Goal: Task Accomplishment & Management: Complete application form

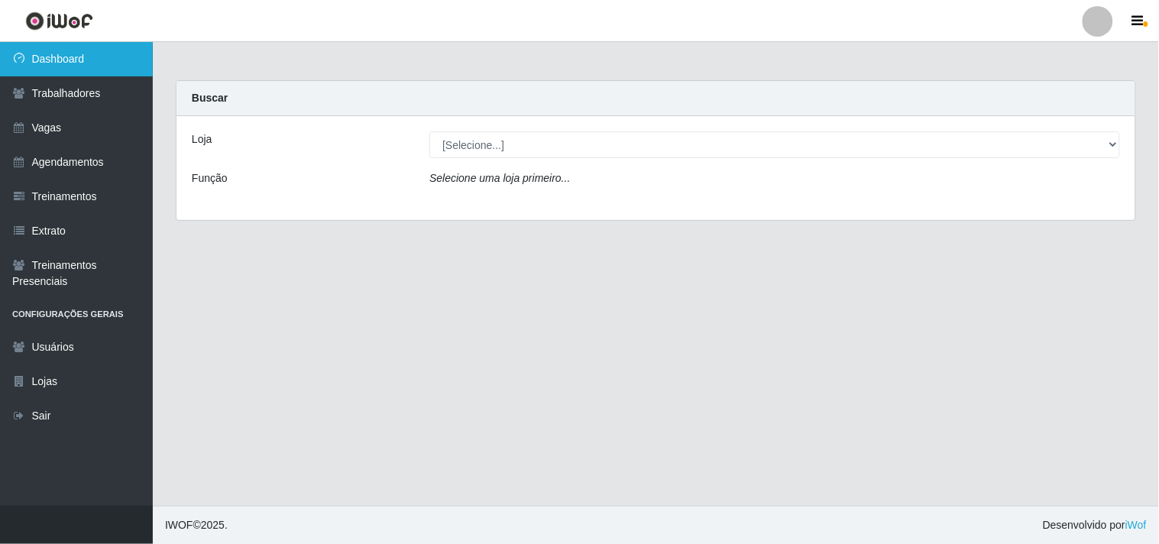
click at [118, 48] on link "Dashboard" at bounding box center [76, 59] width 153 height 34
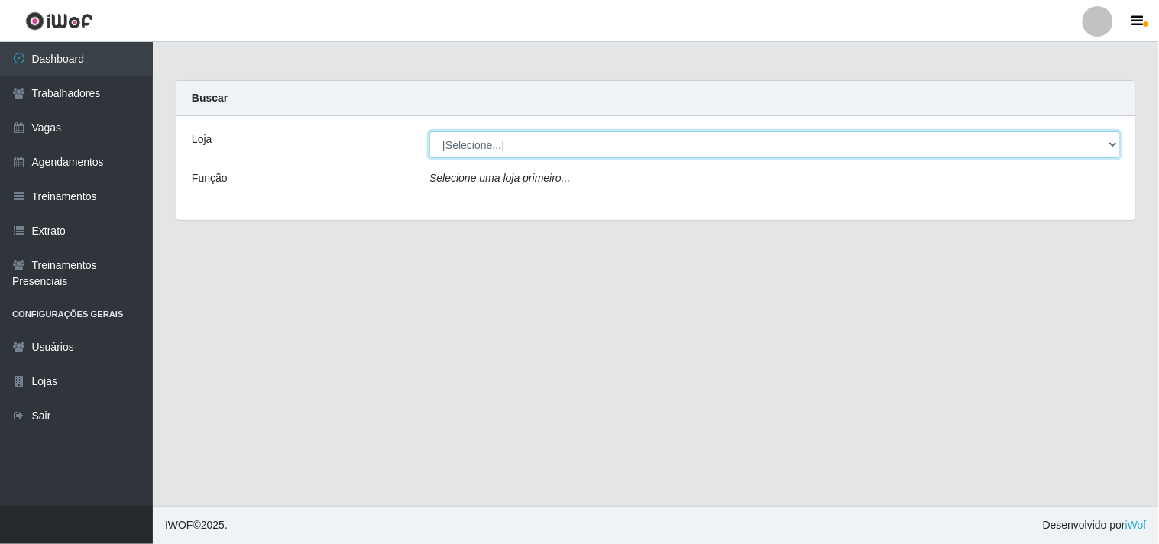
click at [458, 141] on select "[Selecione...] O Cestão - Geisel" at bounding box center [774, 144] width 690 height 27
select select "224"
click at [429, 131] on select "[Selecione...] O Cestão - Geisel" at bounding box center [774, 144] width 690 height 27
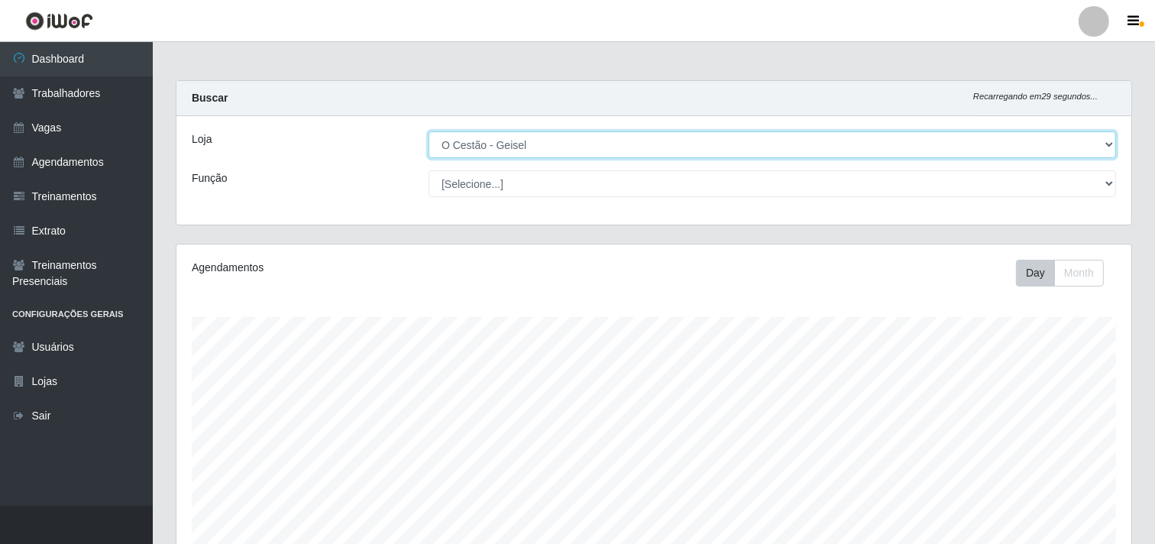
scroll to position [316, 955]
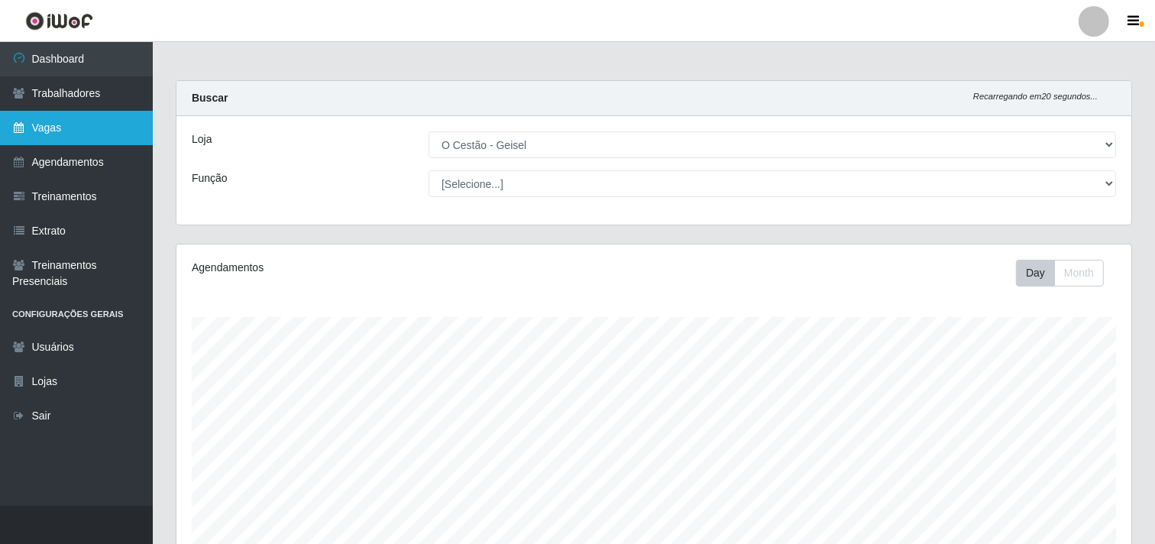
click at [84, 143] on link "Vagas" at bounding box center [76, 128] width 153 height 34
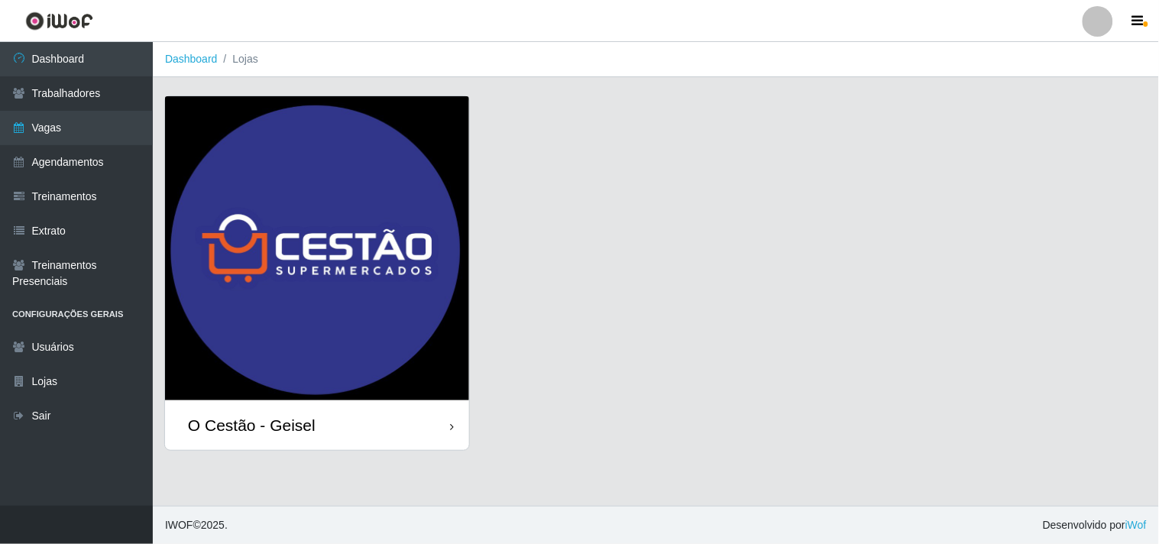
click at [307, 425] on div "O Cestão - Geisel" at bounding box center [252, 424] width 128 height 19
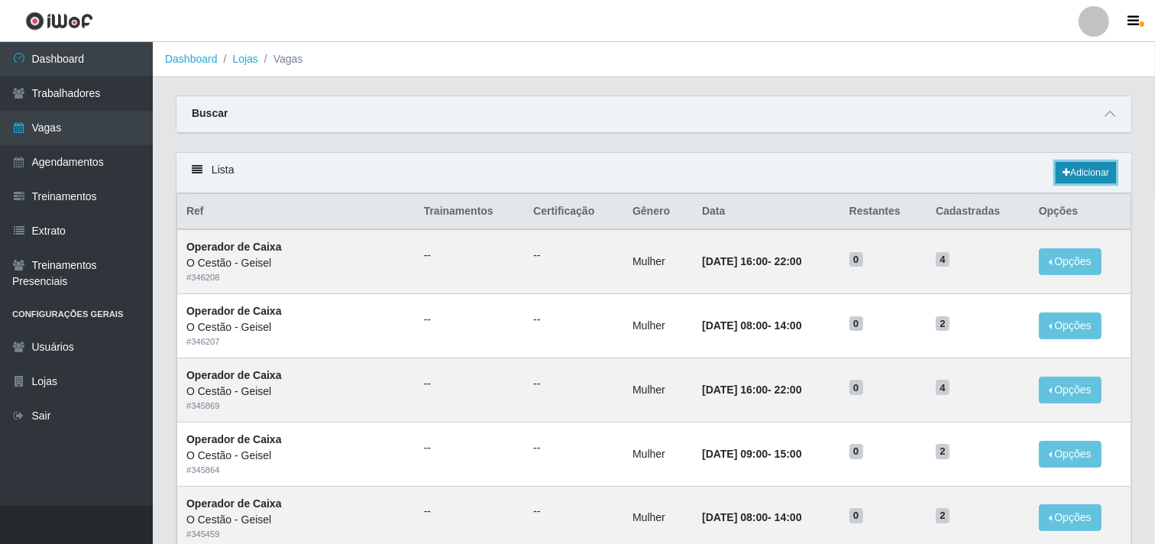
click at [1066, 163] on link "Adicionar" at bounding box center [1086, 172] width 60 height 21
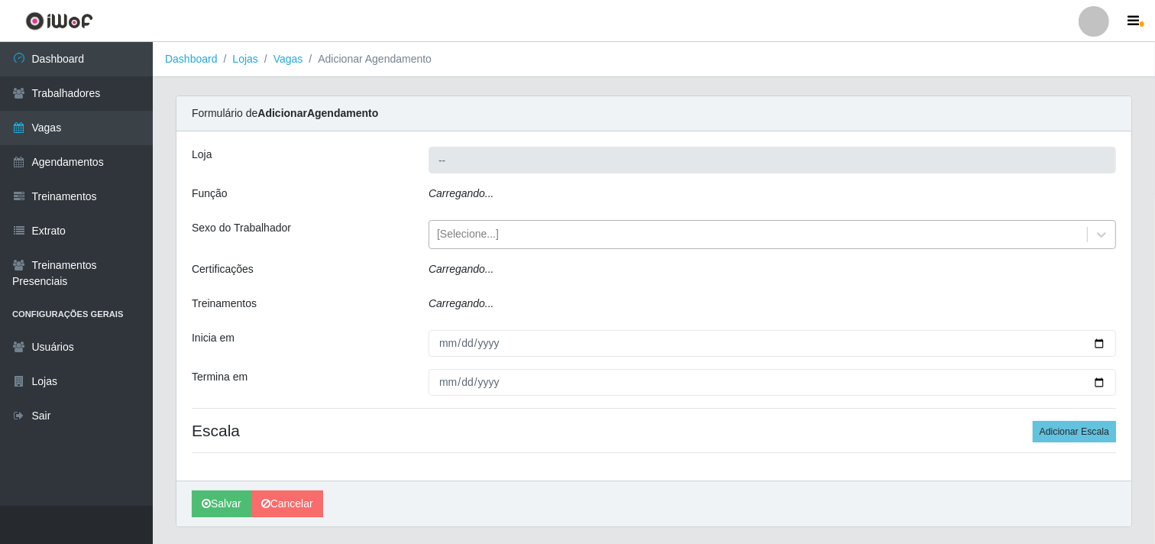
type input "O Cestão - Geisel"
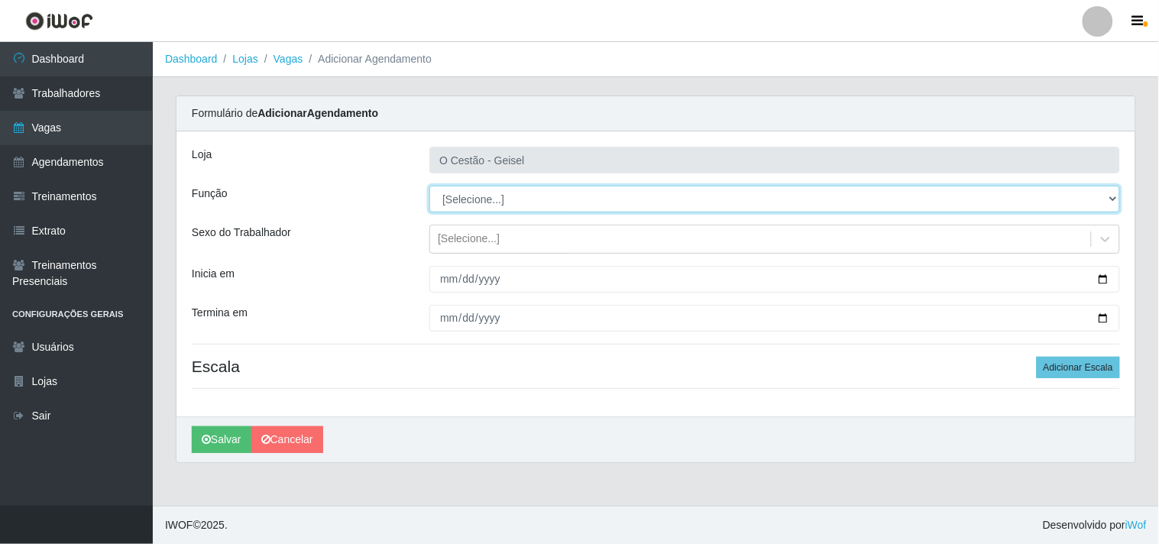
click at [520, 193] on select "[Selecione...] ASG ASG + ASG ++ Auxiliar de Estoque Auxiliar de Estoque + Auxil…" at bounding box center [774, 199] width 690 height 27
select select "22"
click at [429, 186] on select "[Selecione...] ASG ASG + ASG ++ Auxiliar de Estoque Auxiliar de Estoque + Auxil…" at bounding box center [774, 199] width 690 height 27
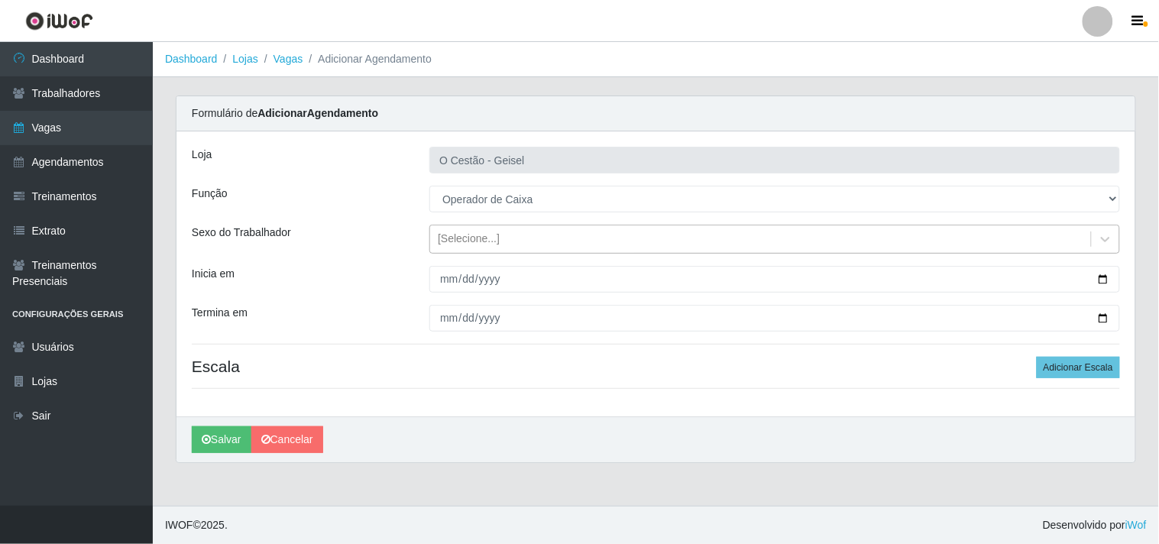
click at [512, 243] on div "[Selecione...]" at bounding box center [760, 239] width 661 height 25
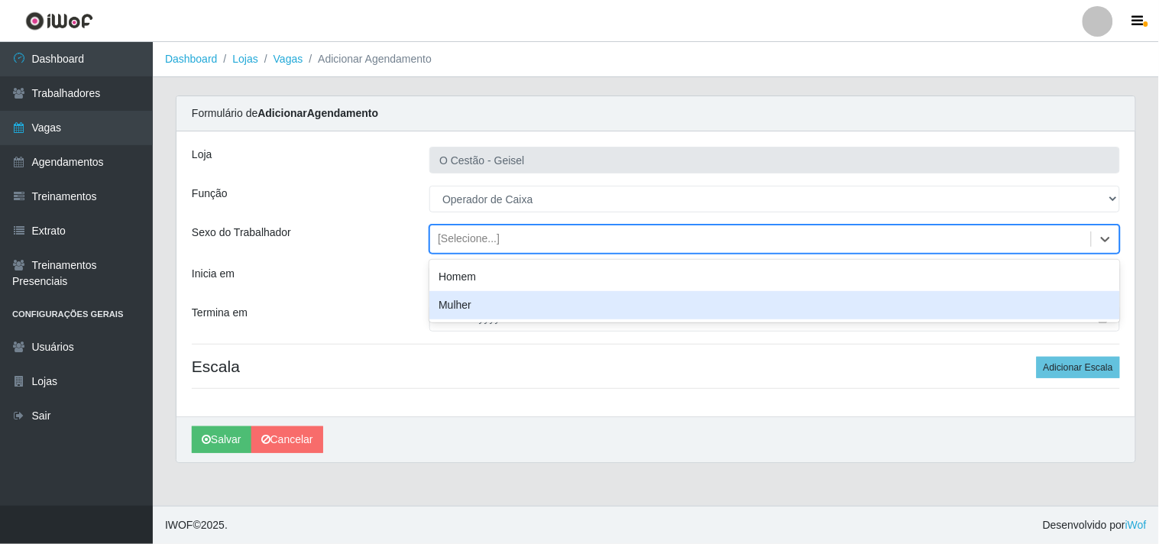
click at [470, 302] on div "Mulher" at bounding box center [774, 305] width 690 height 28
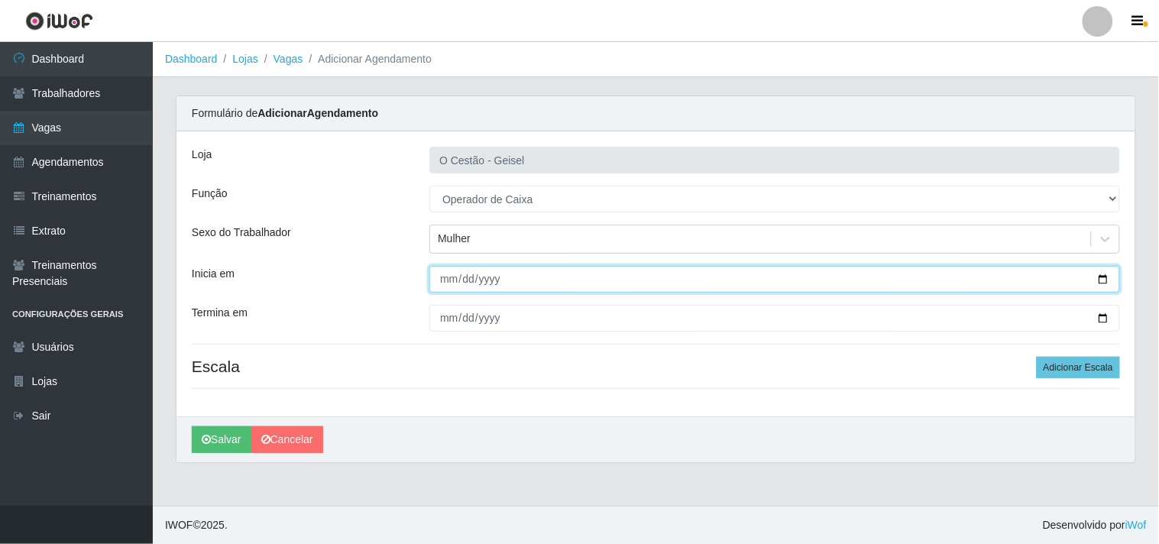
click at [437, 278] on input "Inicia em" at bounding box center [774, 279] width 690 height 27
type input "2025-09-19"
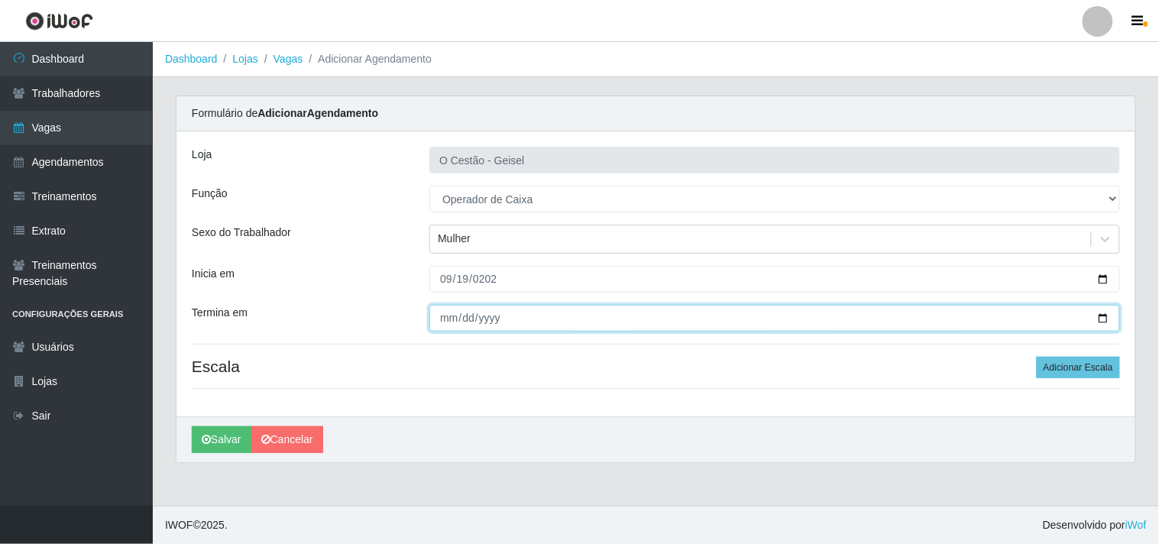
click at [455, 317] on input "Termina em" at bounding box center [774, 318] width 690 height 27
type input "2025-09-19"
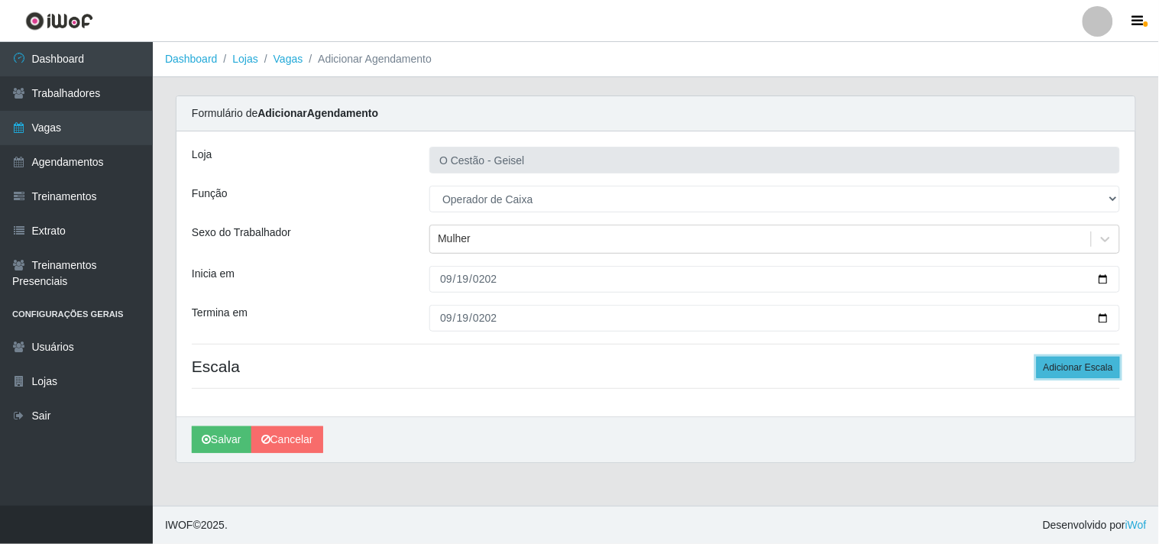
click at [1051, 361] on button "Adicionar Escala" at bounding box center [1077, 367] width 83 height 21
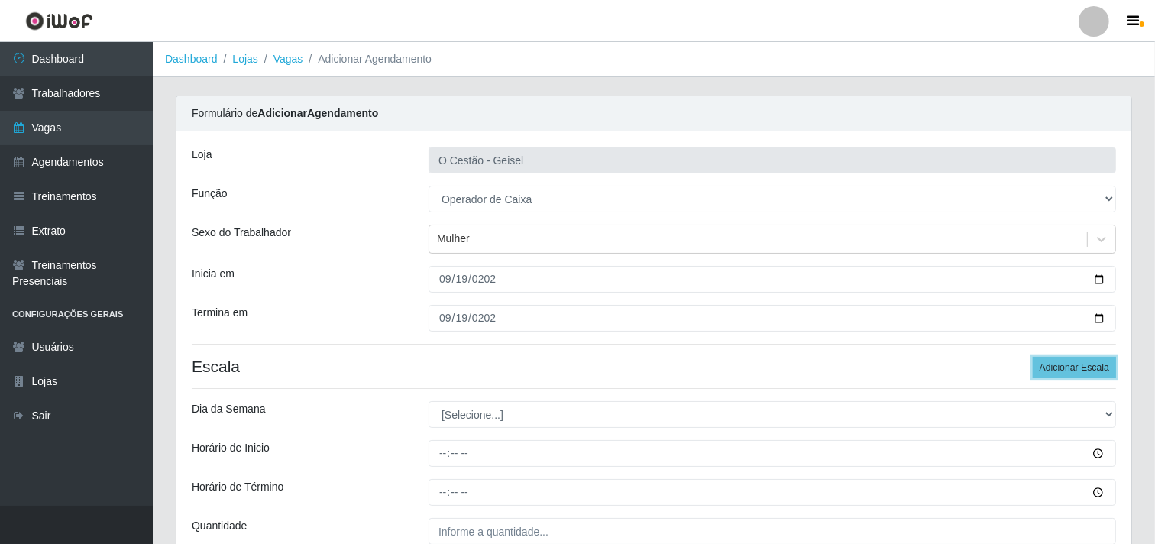
scroll to position [145, 0]
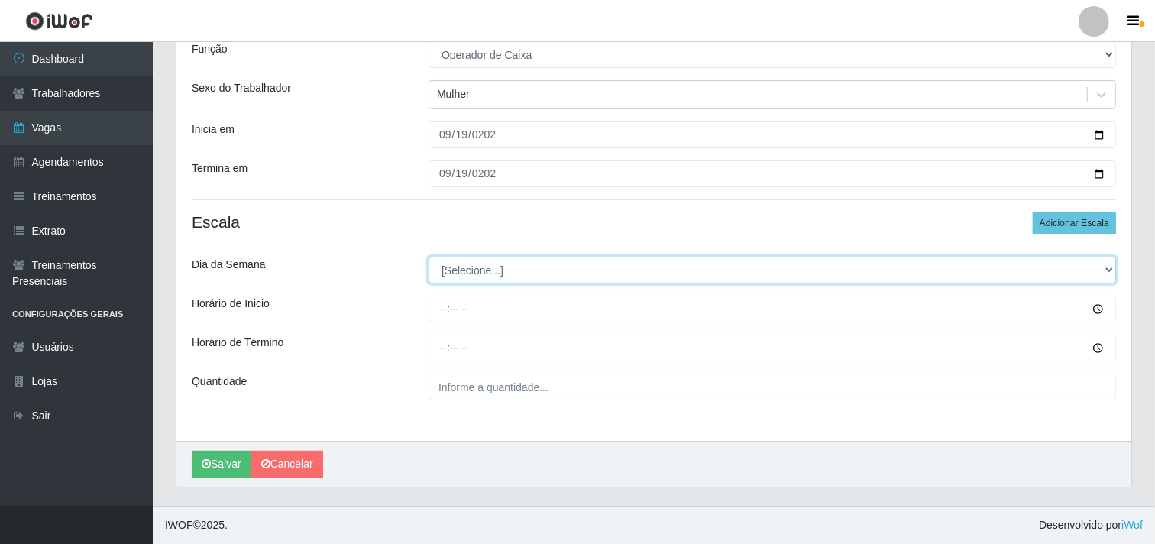
click at [533, 275] on select "[Selecione...] Segunda Terça Quarta Quinta Sexta Sábado Domingo" at bounding box center [771, 270] width 687 height 27
select select "5"
click at [428, 257] on select "[Selecione...] Segunda Terça Quarta Quinta Sexta Sábado Domingo" at bounding box center [771, 270] width 687 height 27
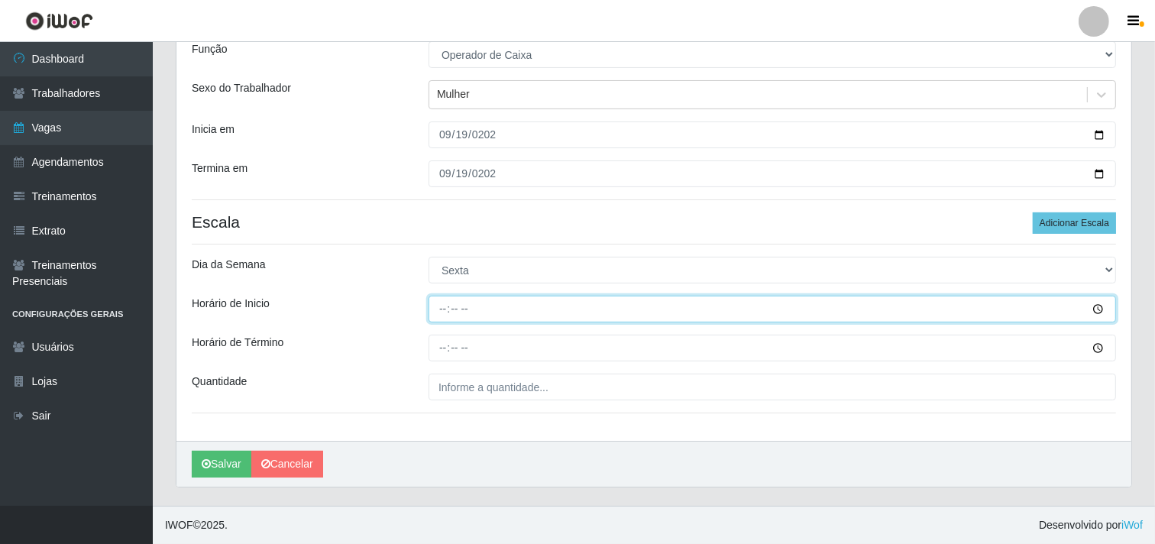
click at [438, 304] on input "Horário de Inicio" at bounding box center [771, 309] width 687 height 27
type input "16:00"
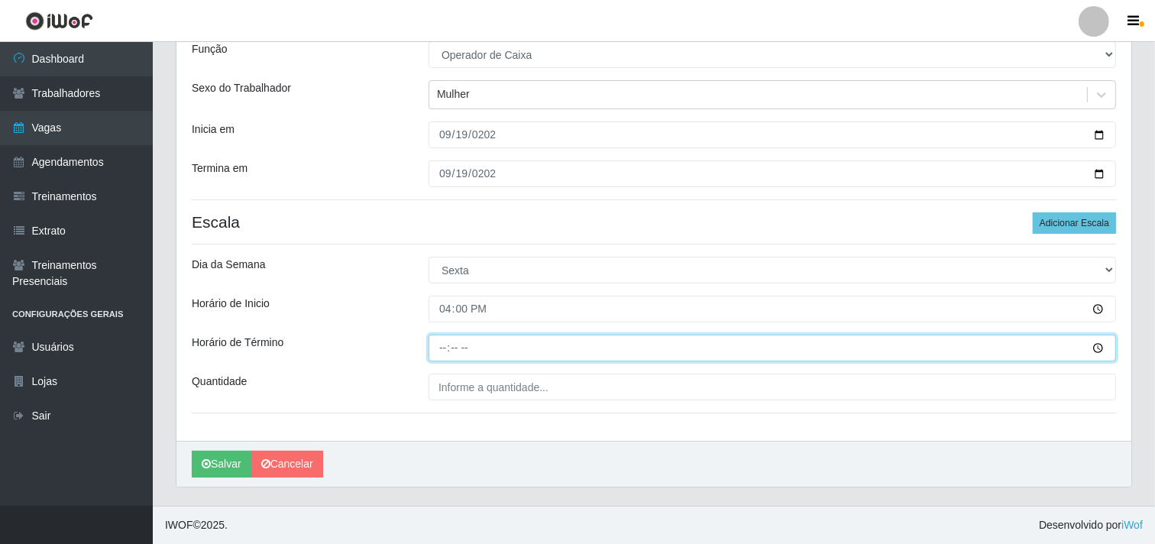
click at [445, 341] on input "Horário de Término" at bounding box center [771, 348] width 687 height 27
type input "22:00"
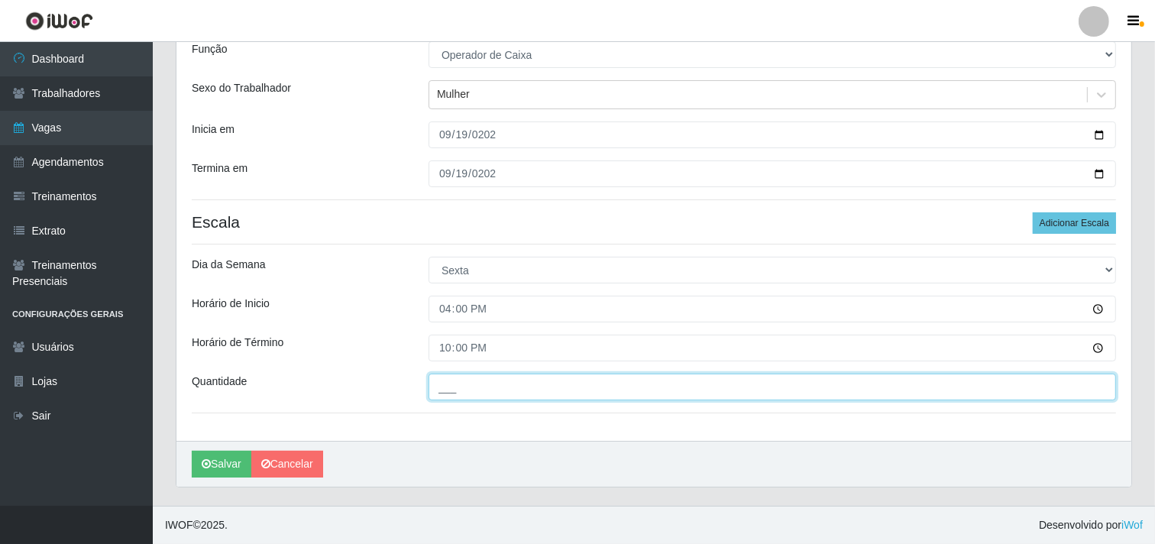
click at [505, 392] on input "___" at bounding box center [771, 386] width 687 height 27
type input "3__"
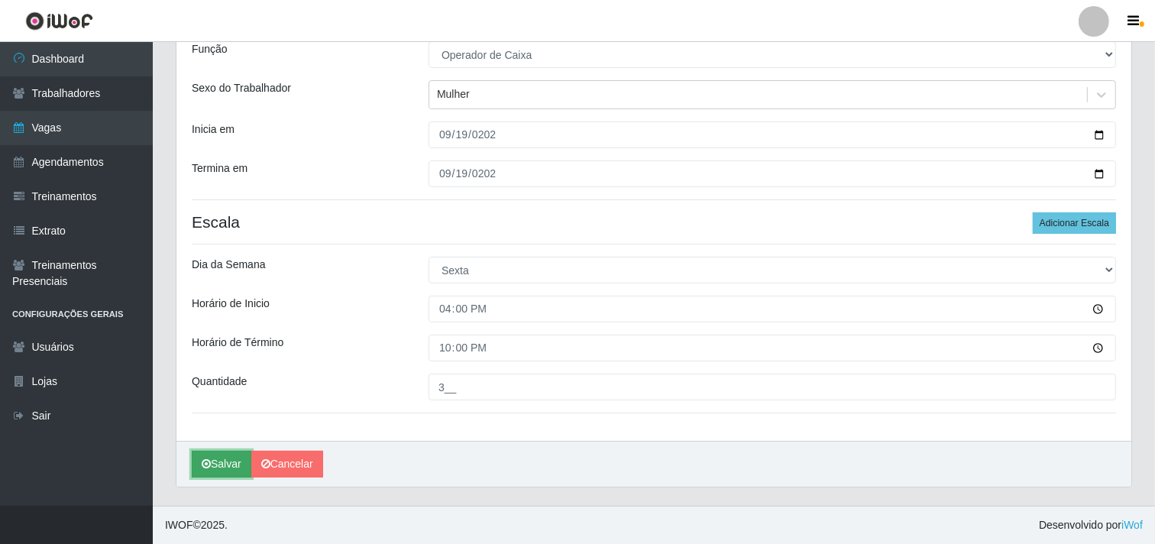
click at [209, 464] on icon "submit" at bounding box center [206, 463] width 9 height 11
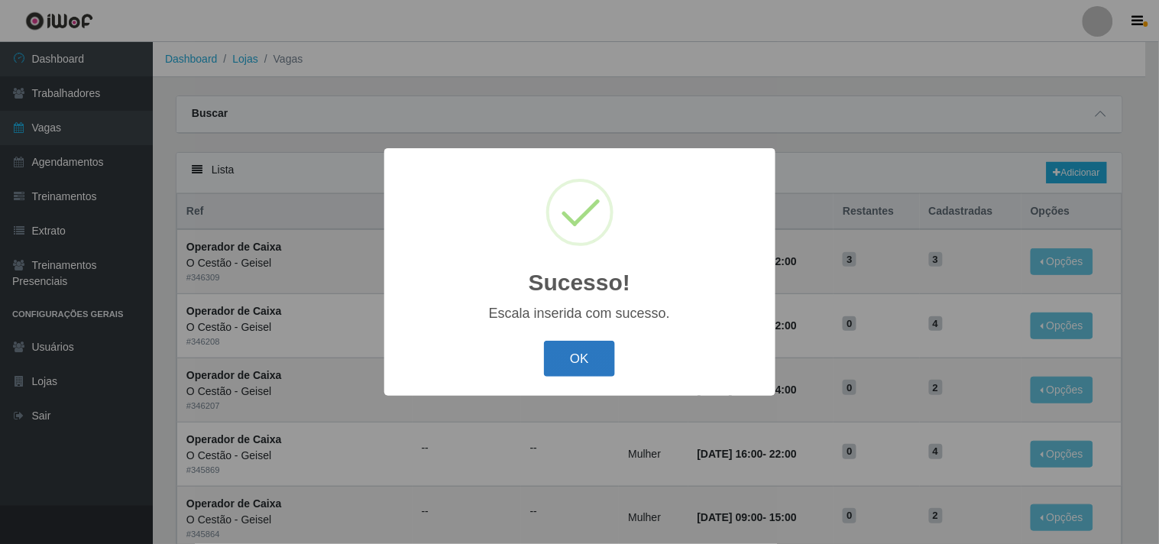
click at [570, 376] on button "OK" at bounding box center [579, 359] width 71 height 36
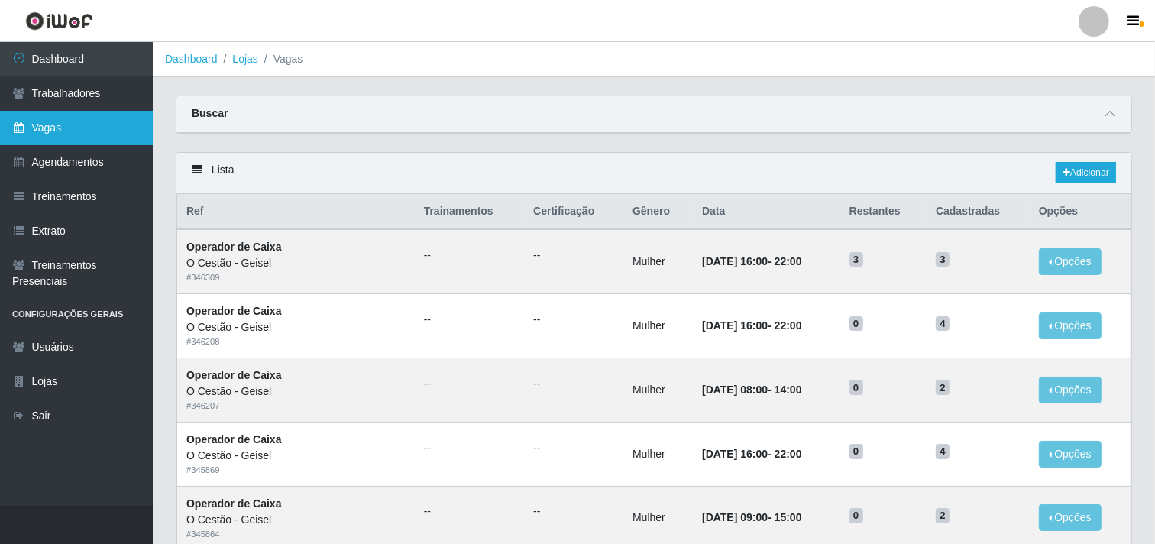
click at [27, 131] on link "Vagas" at bounding box center [76, 128] width 153 height 34
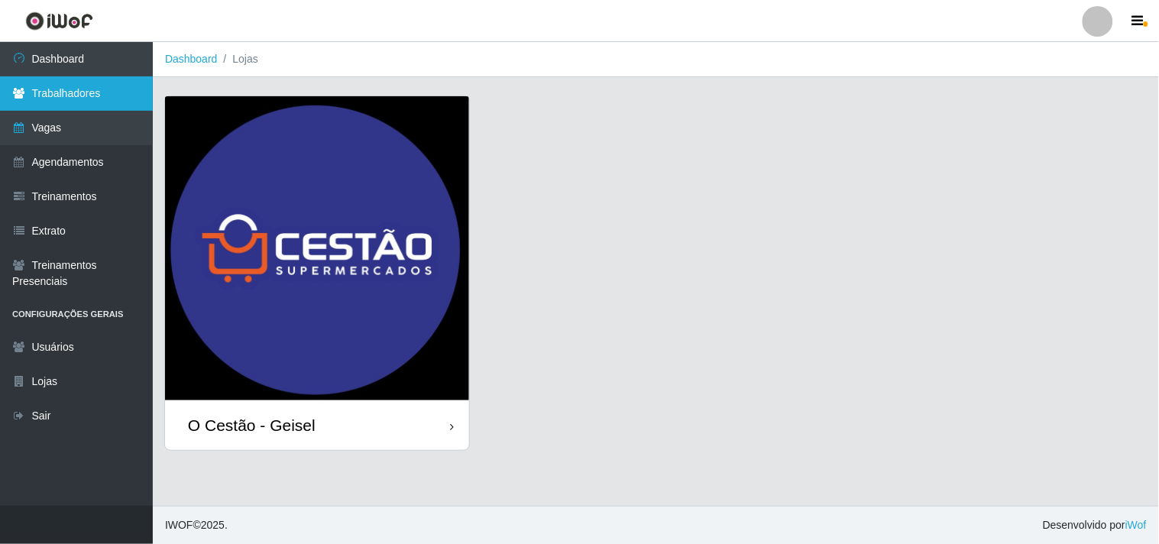
click at [112, 82] on link "Trabalhadores" at bounding box center [76, 93] width 153 height 34
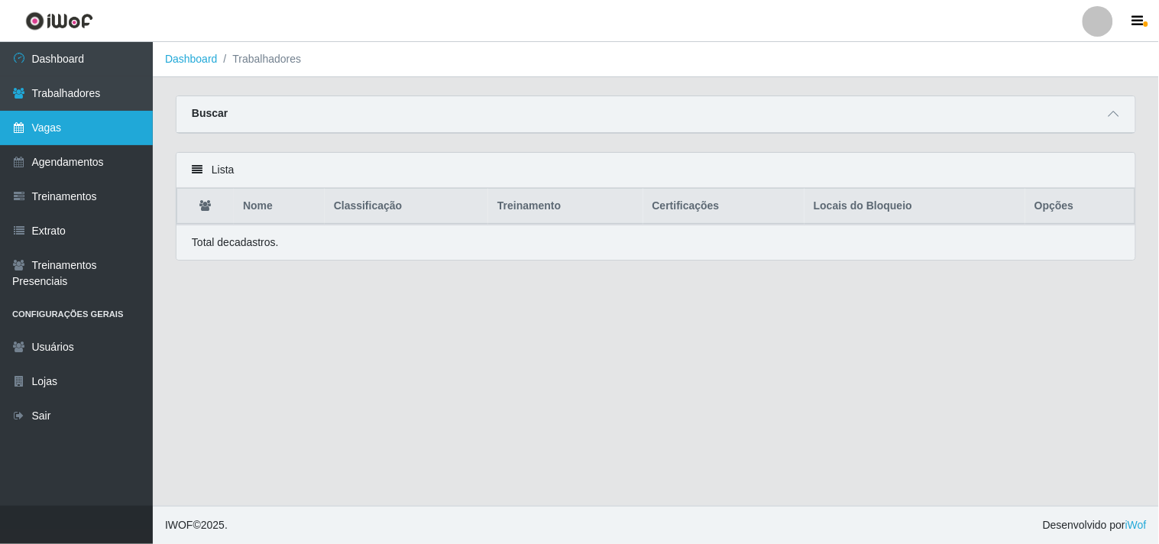
click at [47, 130] on link "Vagas" at bounding box center [76, 128] width 153 height 34
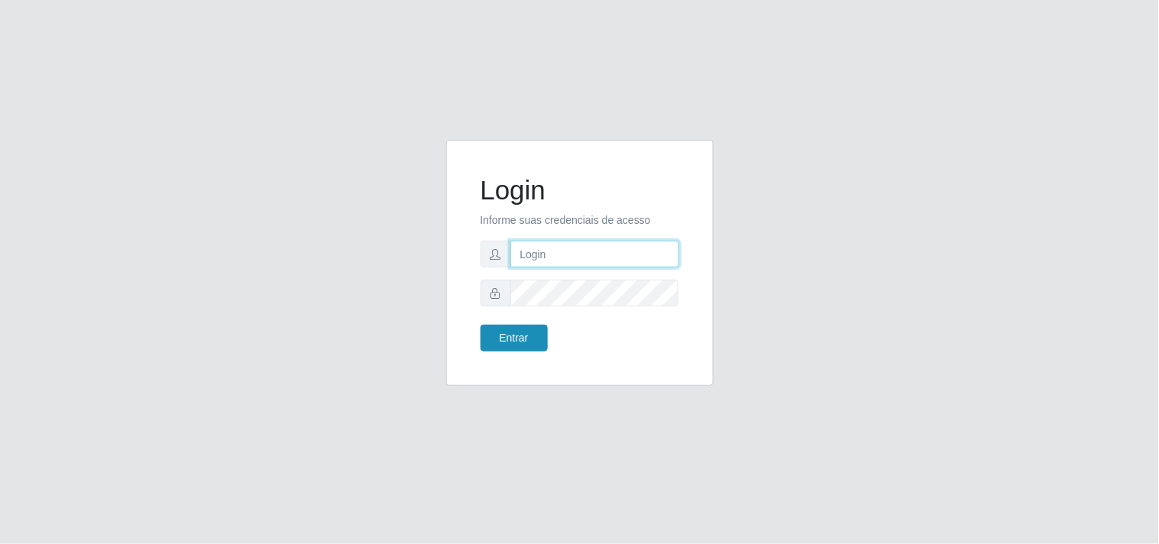
type input "analucia@cestao"
click at [532, 341] on button "Entrar" at bounding box center [513, 338] width 67 height 27
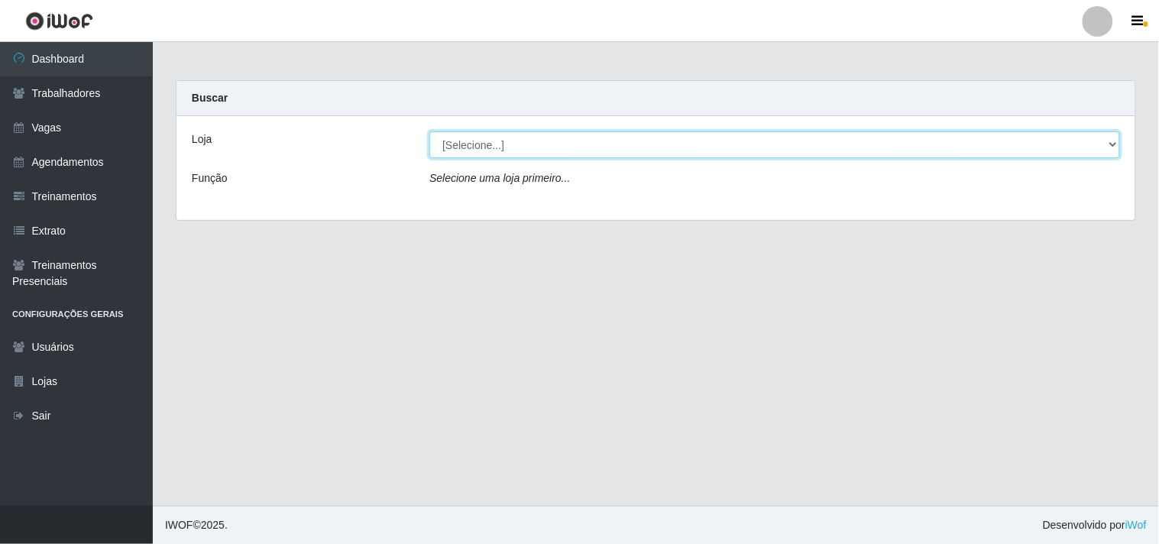
click at [1111, 136] on select "[Selecione...] O Cestão - Geisel" at bounding box center [774, 144] width 690 height 27
select select "224"
click at [429, 131] on select "[Selecione...] O Cestão - Geisel" at bounding box center [774, 144] width 690 height 27
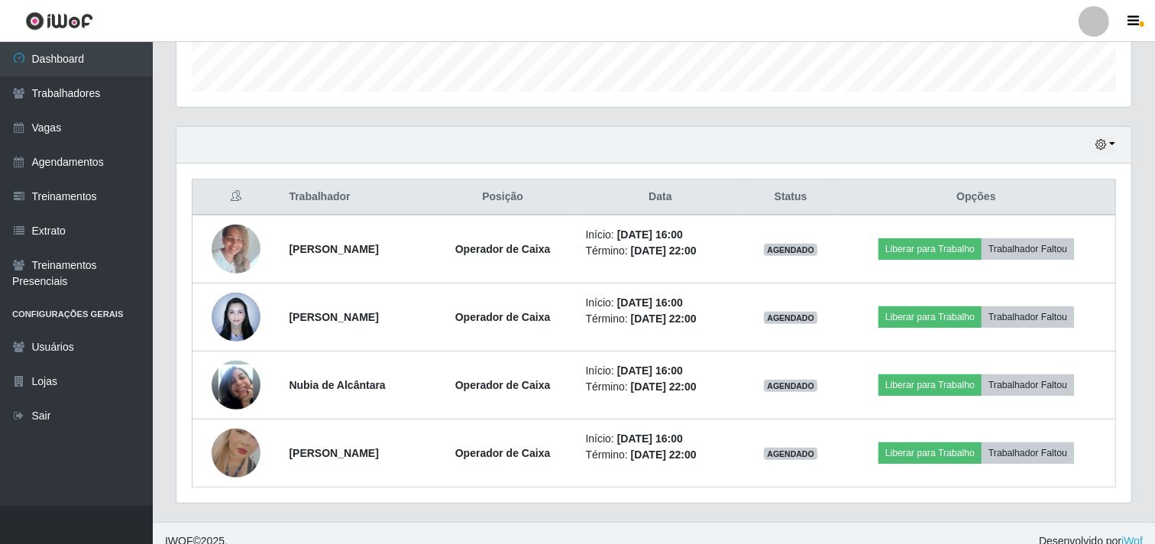
scroll to position [470, 0]
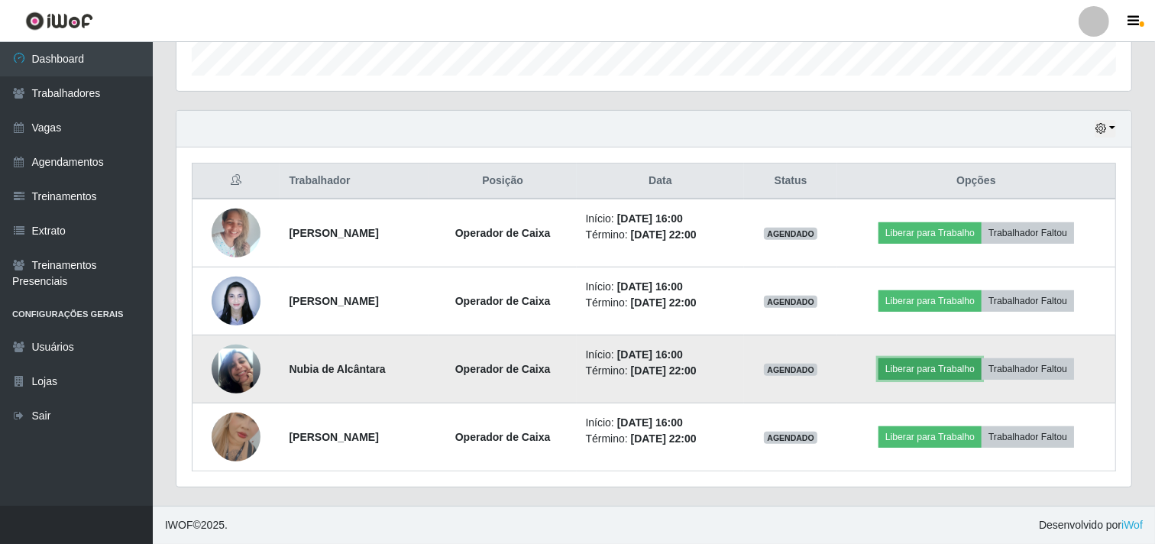
click at [963, 372] on button "Liberar para Trabalho" at bounding box center [929, 368] width 103 height 21
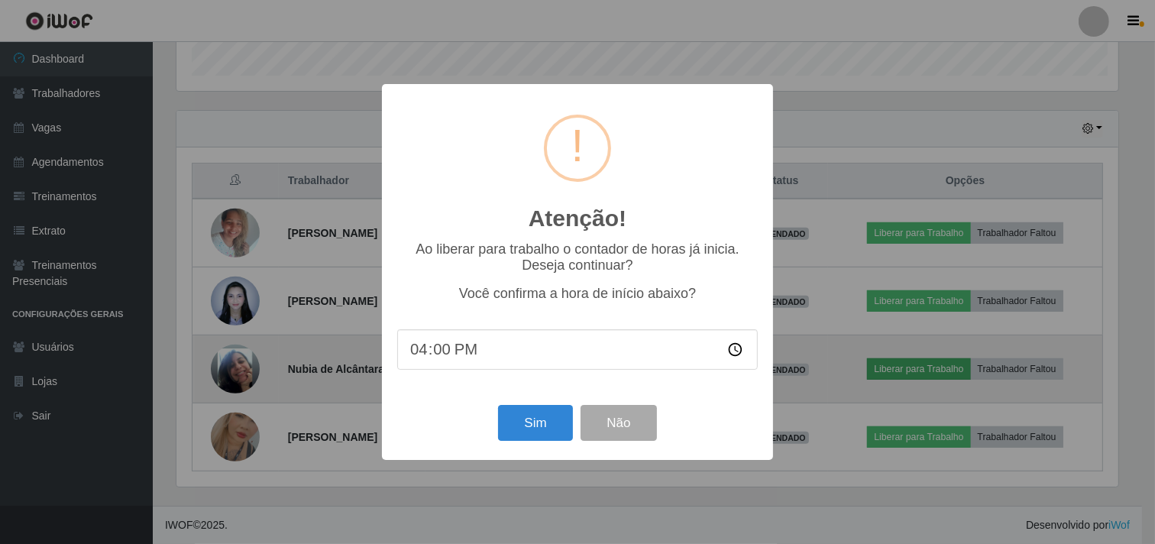
scroll to position [316, 945]
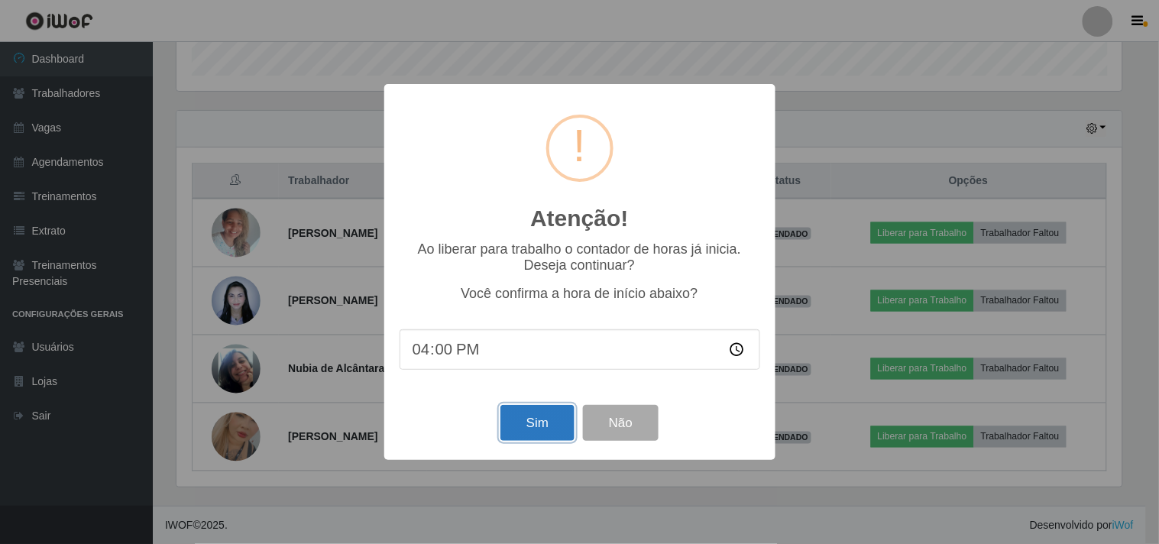
click at [556, 428] on button "Sim" at bounding box center [537, 423] width 74 height 36
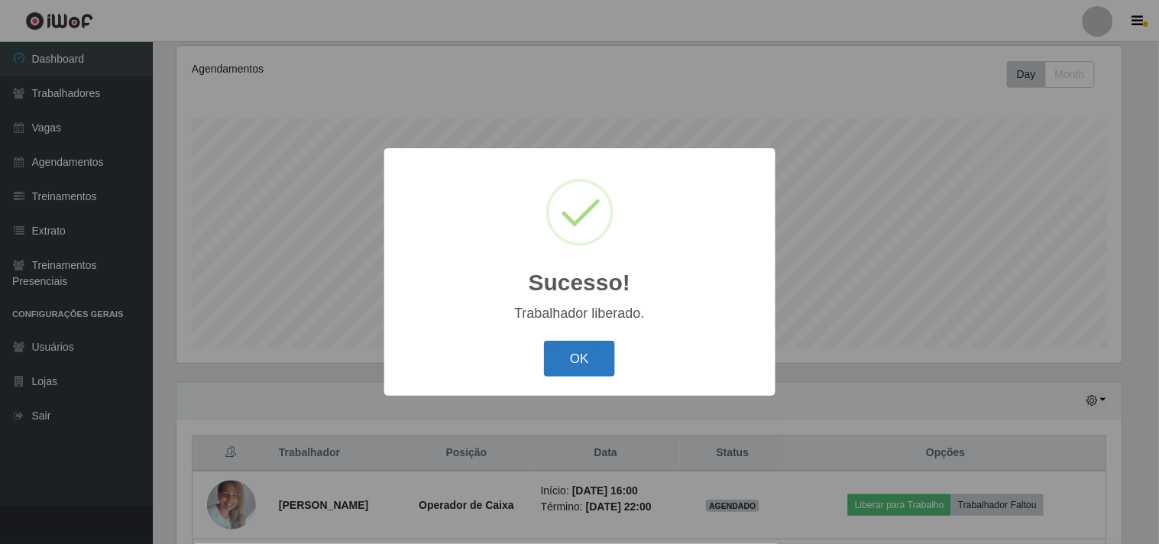
click at [566, 352] on button "OK" at bounding box center [579, 359] width 71 height 36
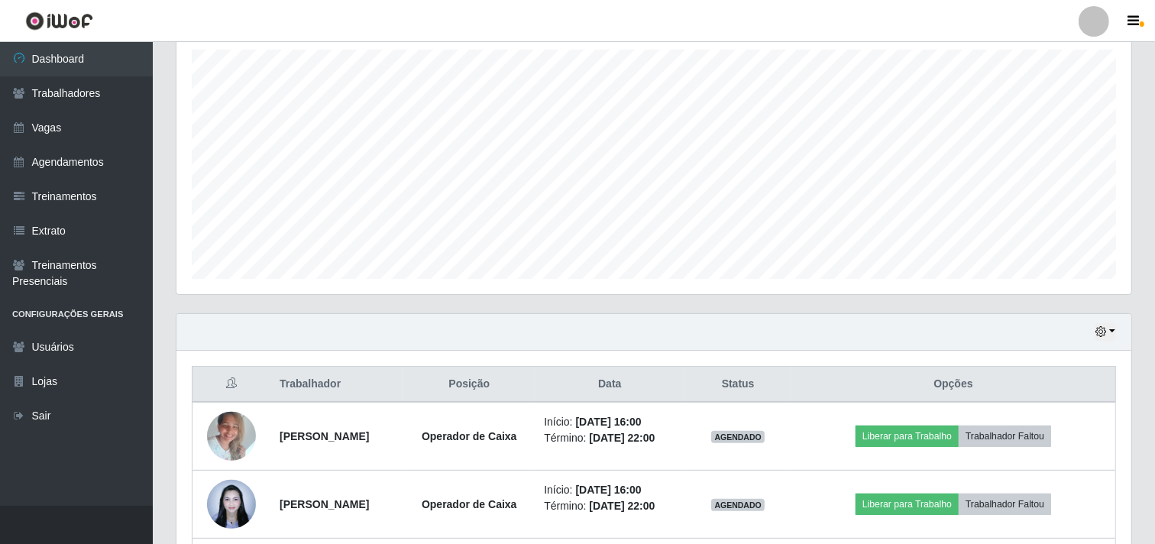
scroll to position [470, 0]
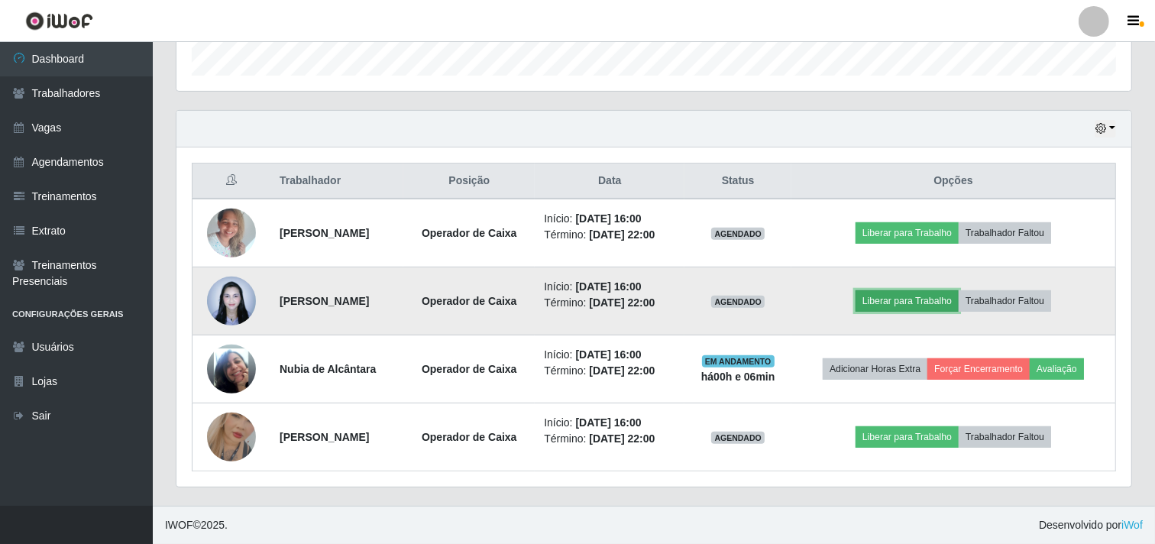
click at [920, 293] on button "Liberar para Trabalho" at bounding box center [906, 300] width 103 height 21
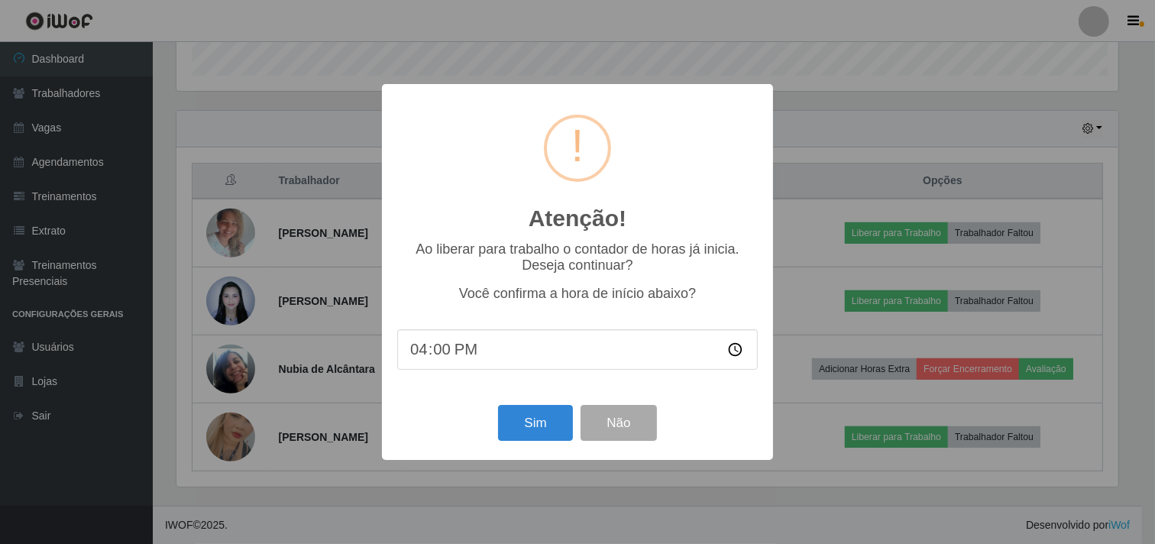
scroll to position [316, 945]
click at [529, 419] on button "Sim" at bounding box center [537, 423] width 74 height 36
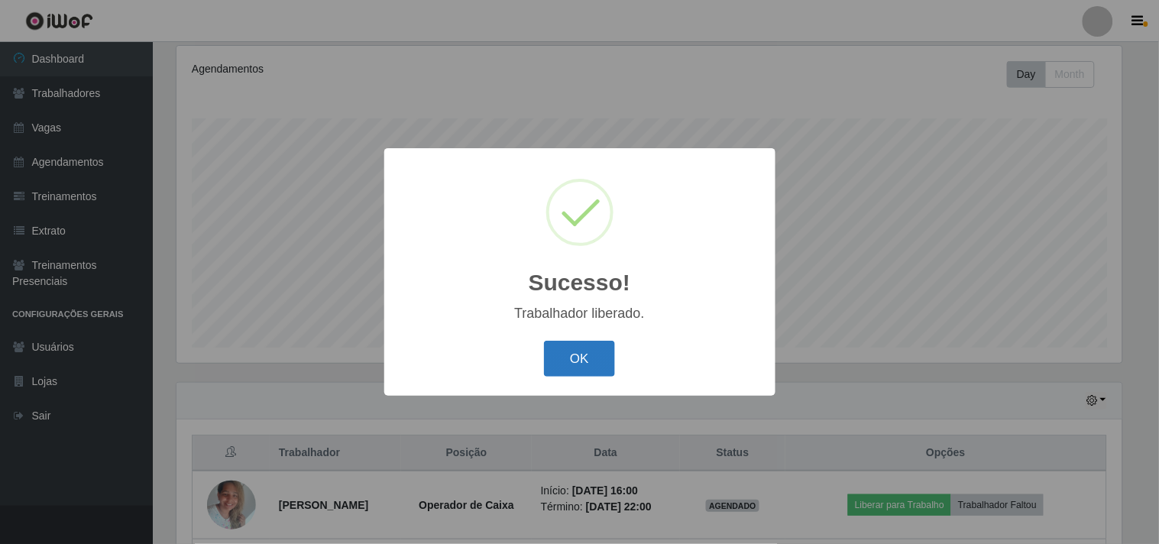
click at [570, 354] on button "OK" at bounding box center [579, 359] width 71 height 36
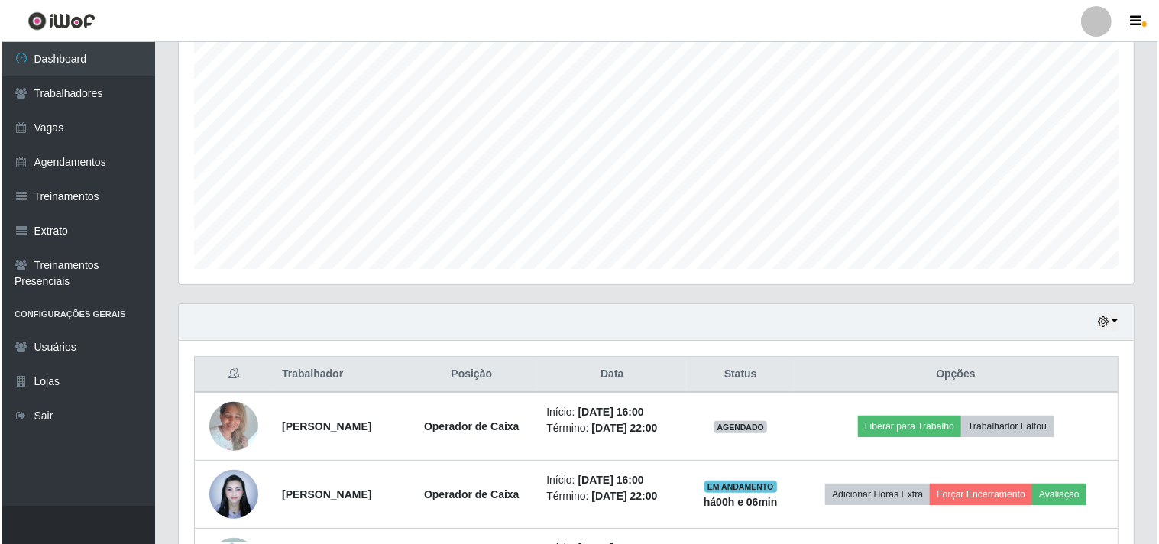
scroll to position [453, 0]
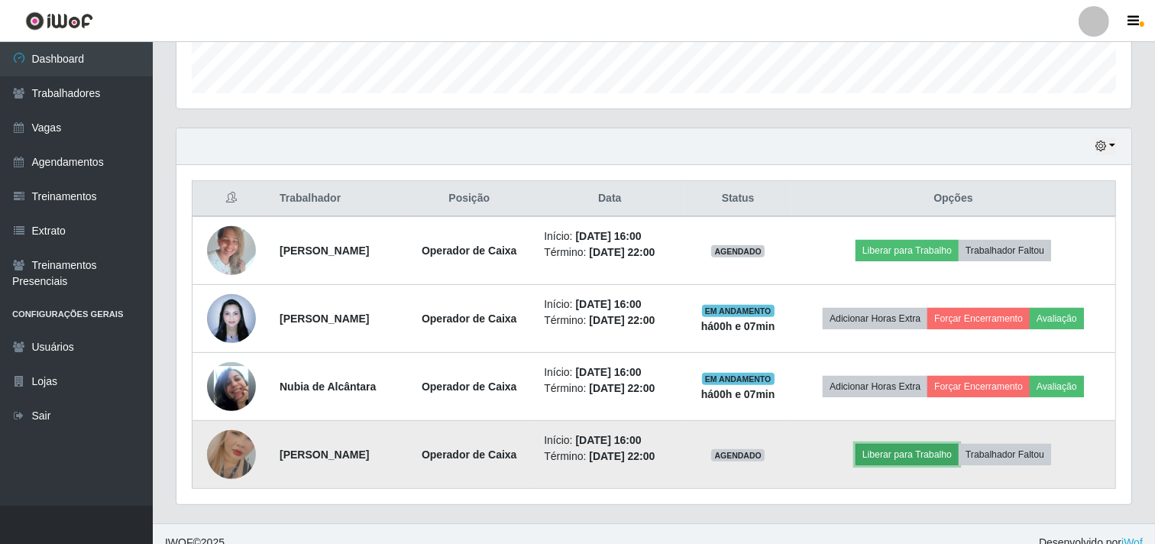
click at [933, 460] on button "Liberar para Trabalho" at bounding box center [906, 454] width 103 height 21
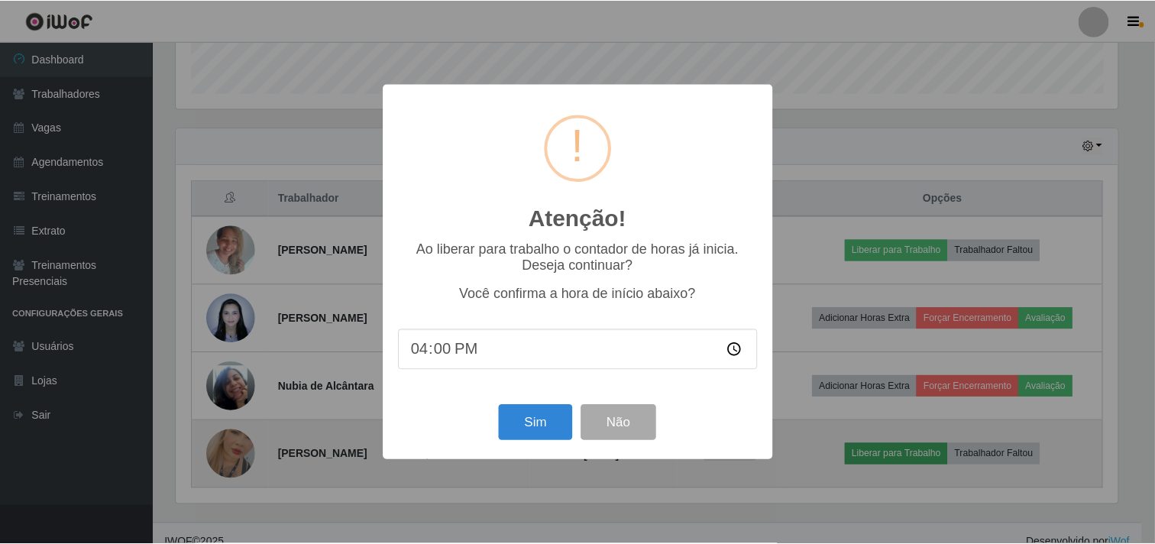
scroll to position [316, 945]
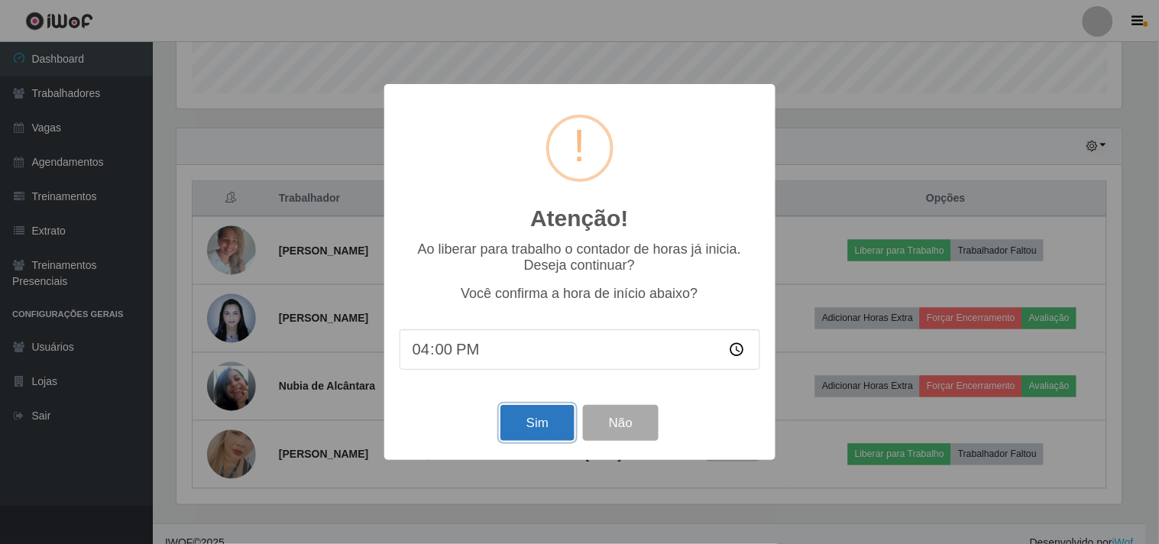
click at [548, 428] on button "Sim" at bounding box center [537, 423] width 74 height 36
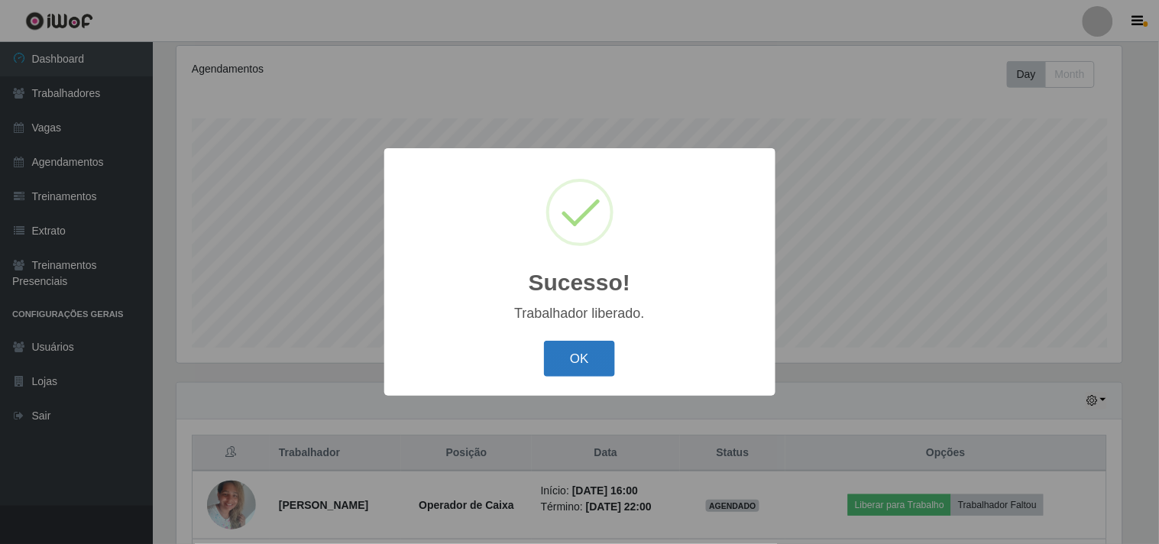
click at [577, 350] on button "OK" at bounding box center [579, 359] width 71 height 36
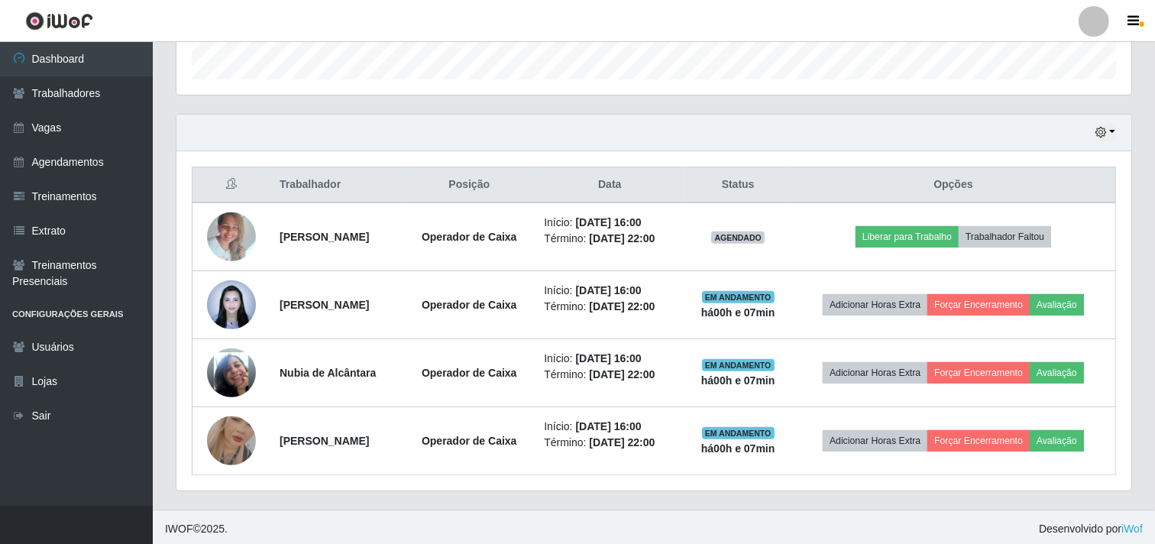
scroll to position [470, 0]
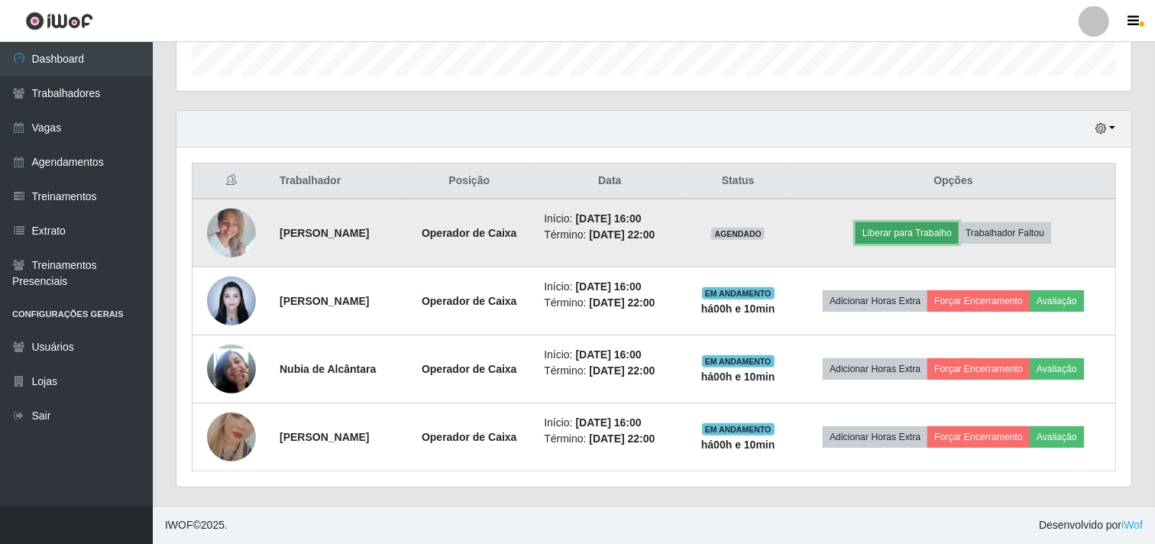
click at [904, 229] on button "Liberar para Trabalho" at bounding box center [906, 232] width 103 height 21
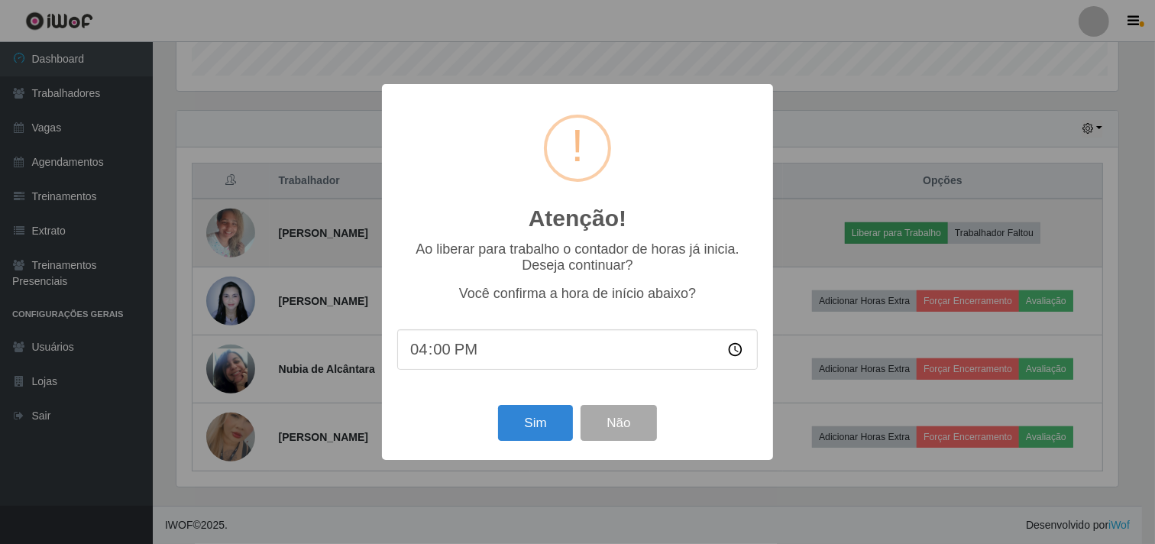
scroll to position [316, 945]
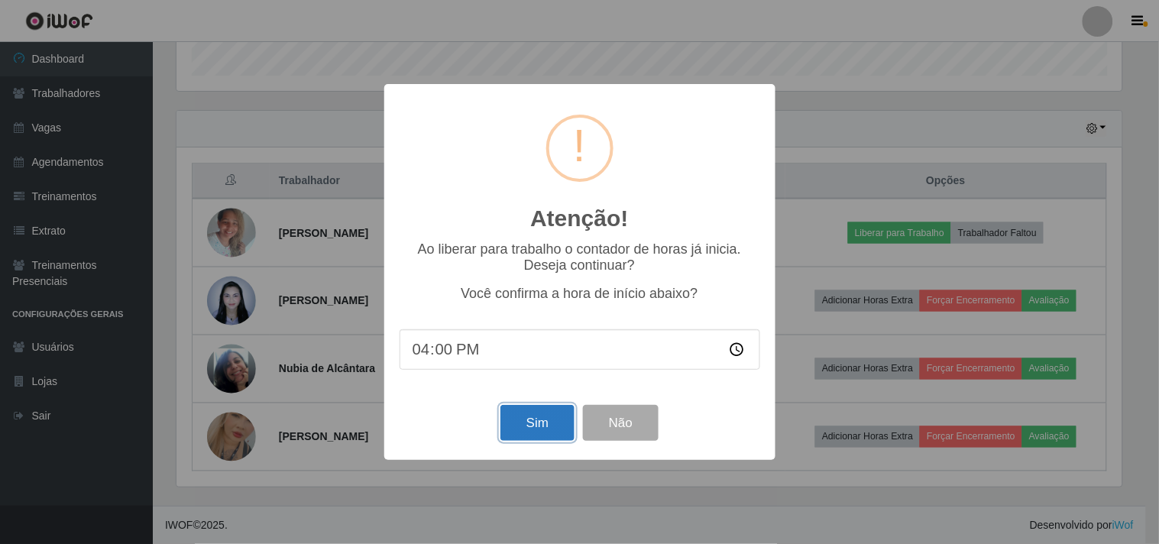
click at [517, 433] on button "Sim" at bounding box center [537, 423] width 74 height 36
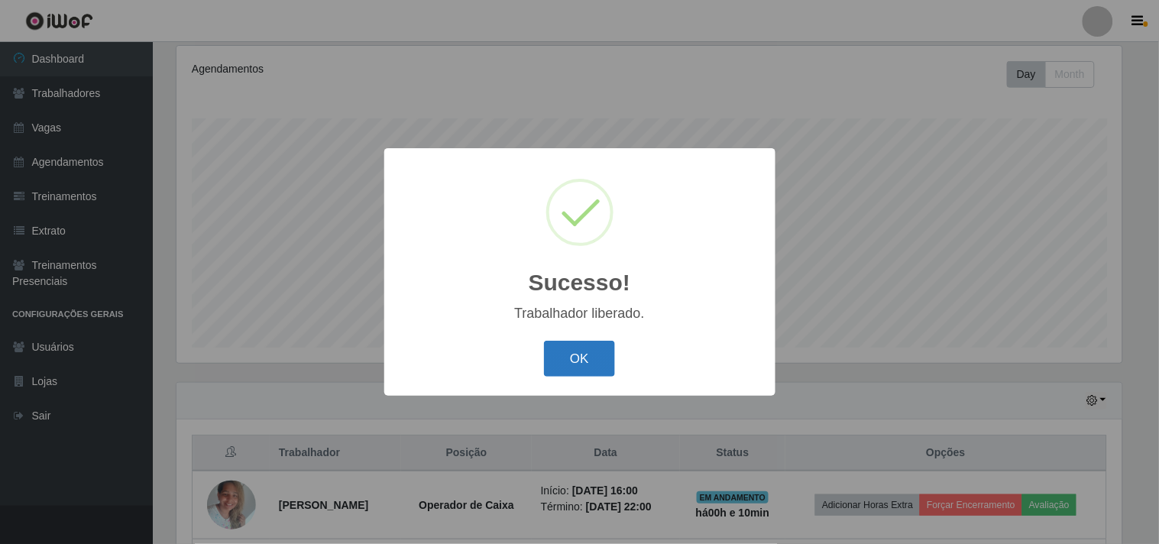
click at [584, 373] on button "OK" at bounding box center [579, 359] width 71 height 36
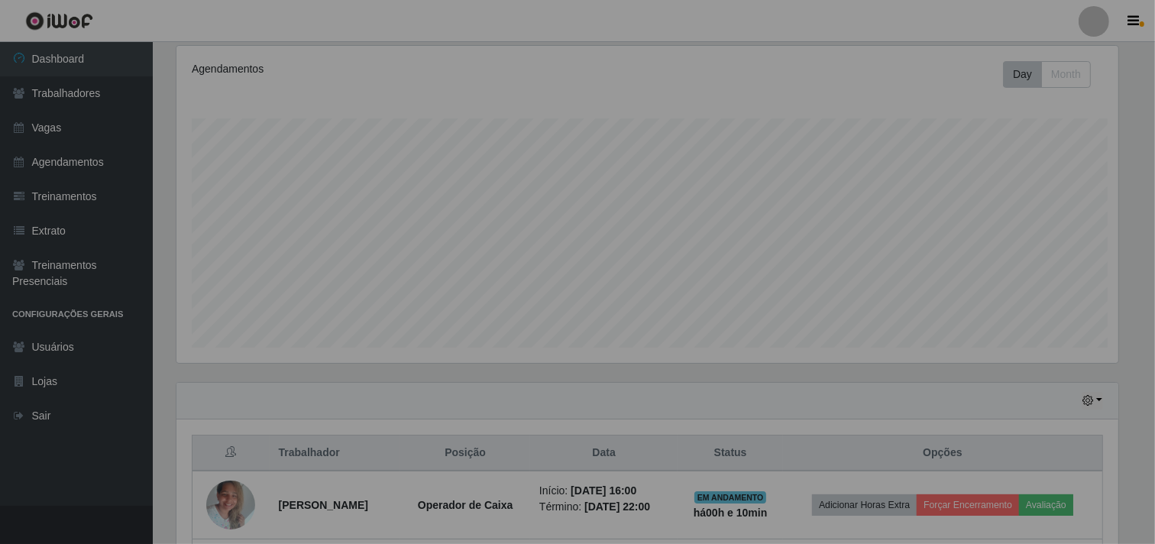
scroll to position [316, 955]
